Goal: Find specific page/section: Find specific page/section

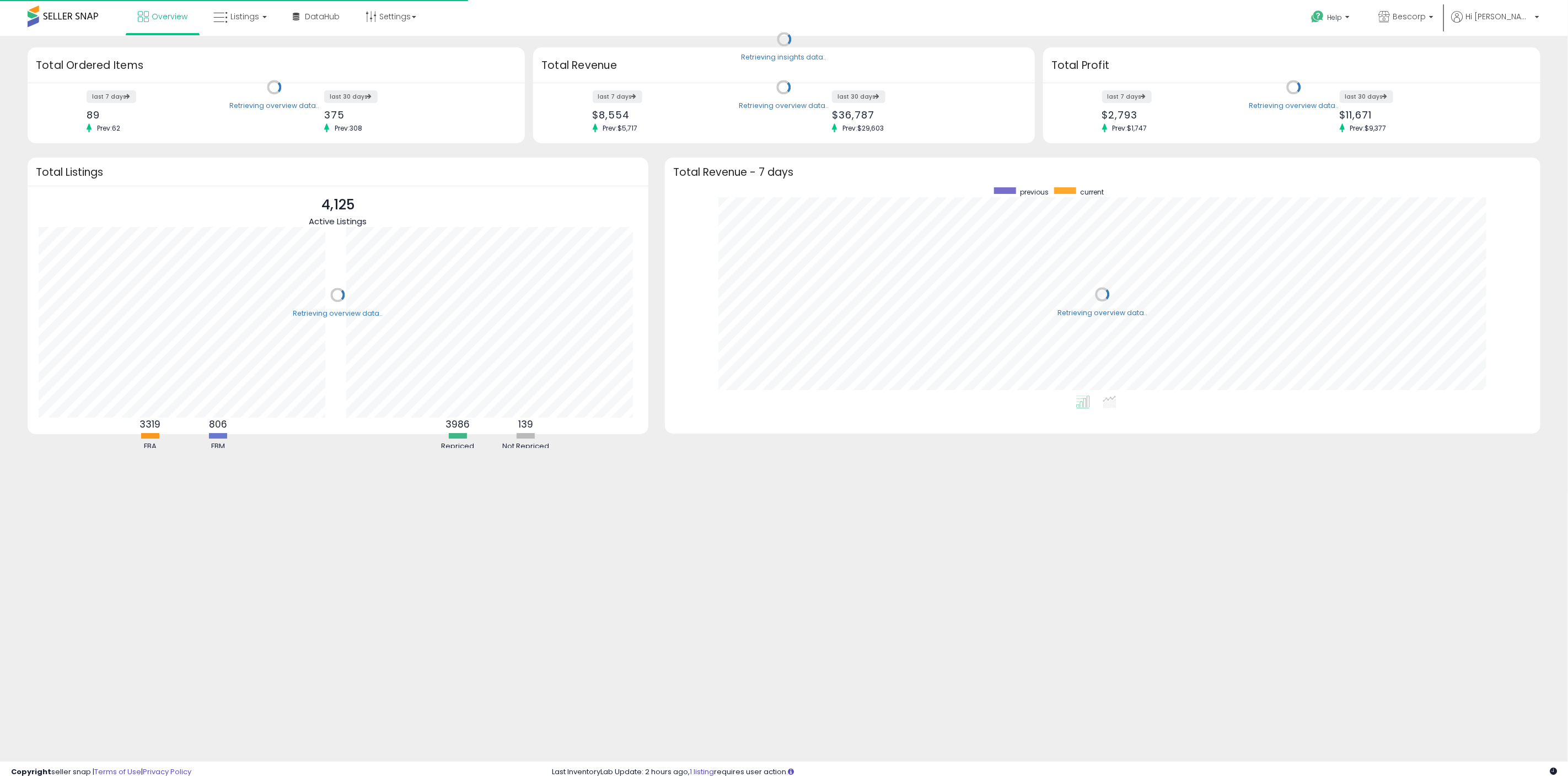
scroll to position [208, 853]
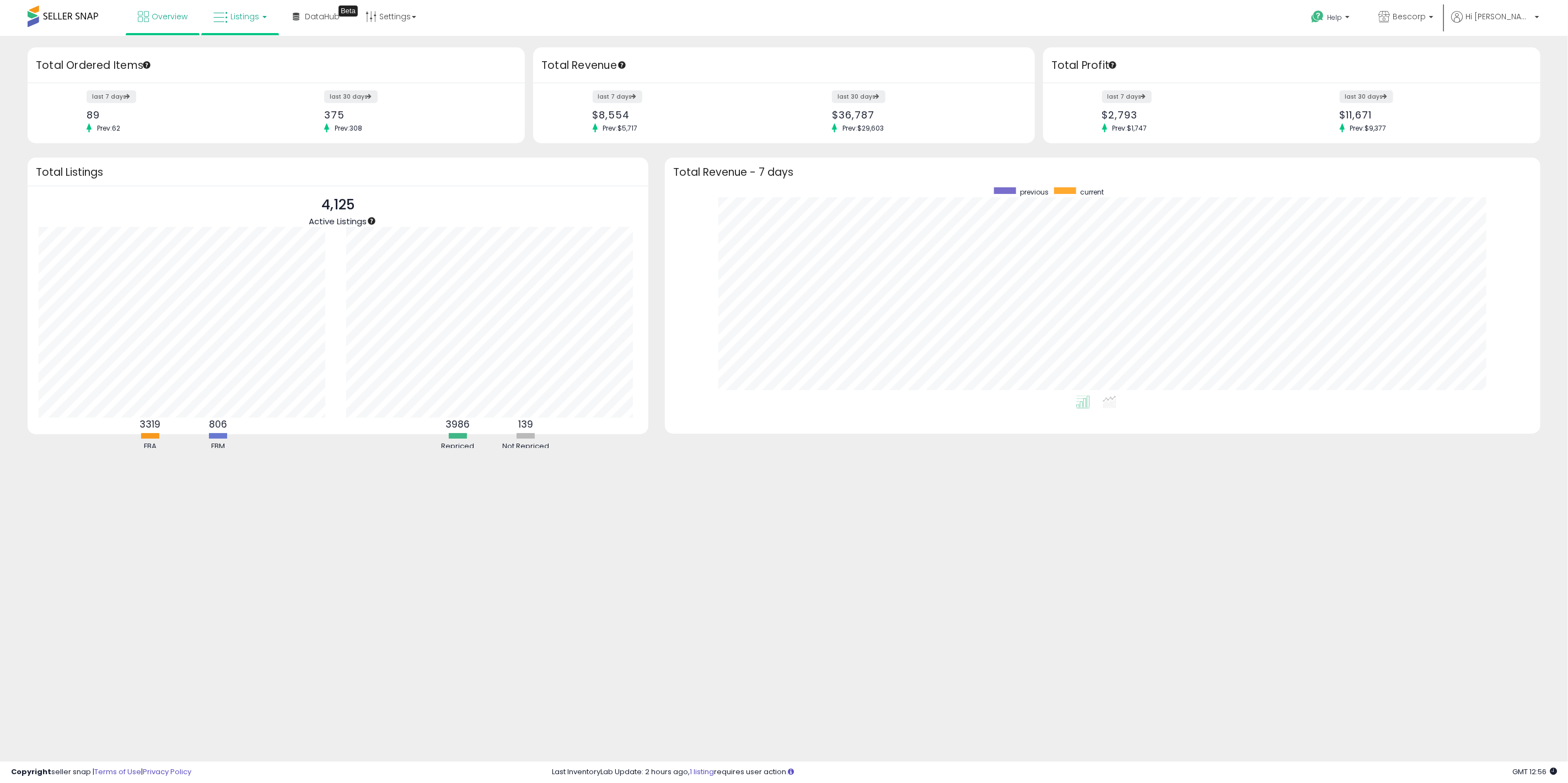
click at [243, 19] on span "Listings" at bounding box center [245, 17] width 29 height 11
click at [260, 49] on icon at bounding box center [248, 54] width 48 height 14
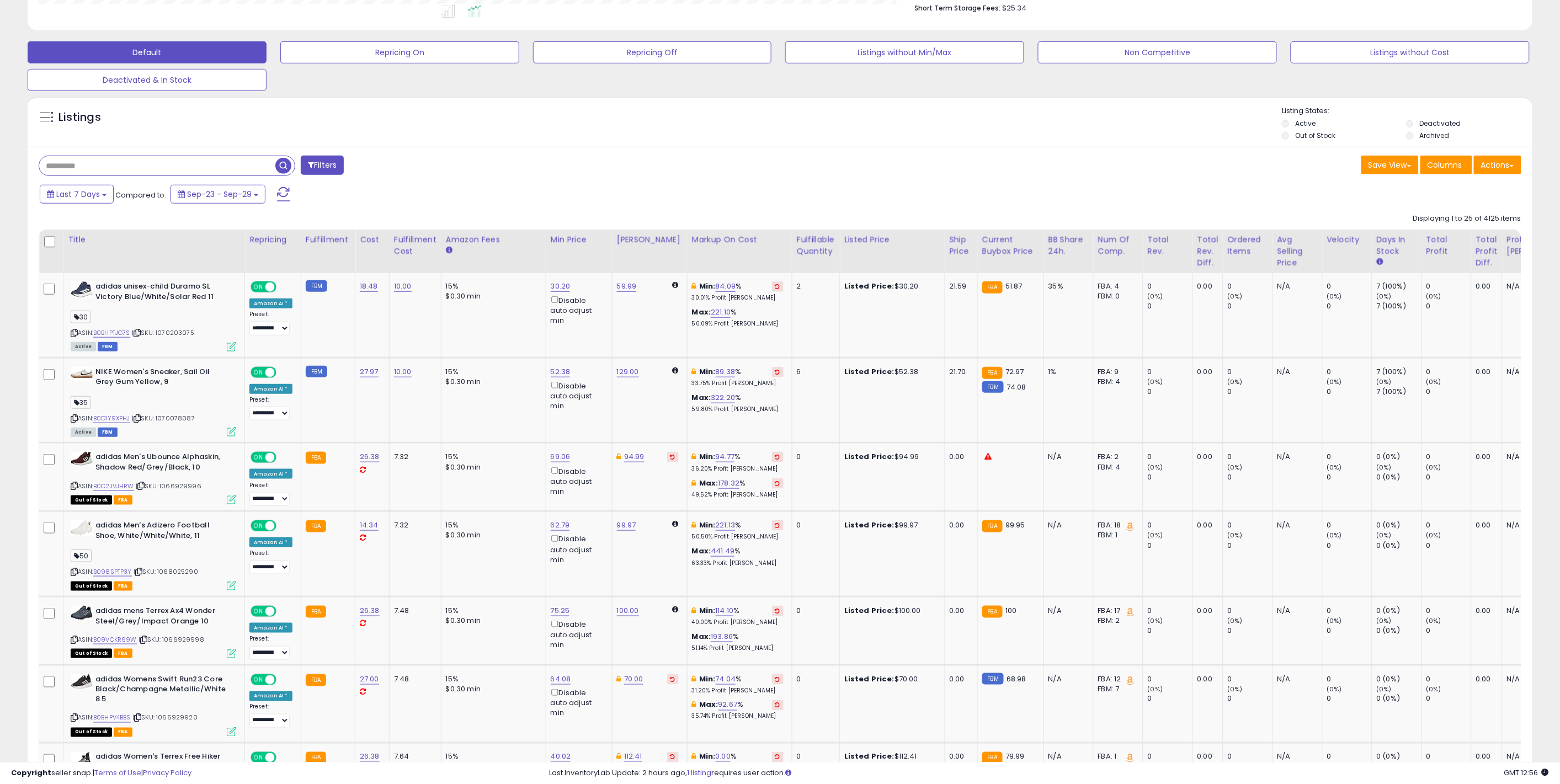
scroll to position [226, 875]
